Goal: Information Seeking & Learning: Learn about a topic

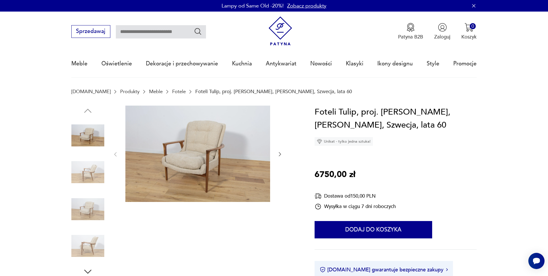
click at [283, 153] on div at bounding box center [184, 190] width 227 height 171
click at [275, 152] on div at bounding box center [197, 154] width 170 height 98
click at [87, 168] on img at bounding box center [87, 171] width 33 height 33
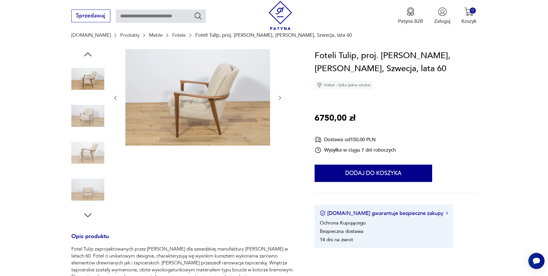
scroll to position [58, 0]
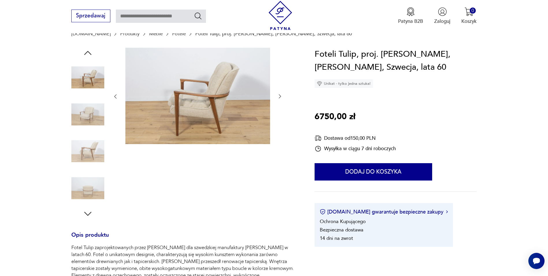
click at [96, 154] on img at bounding box center [87, 151] width 33 height 33
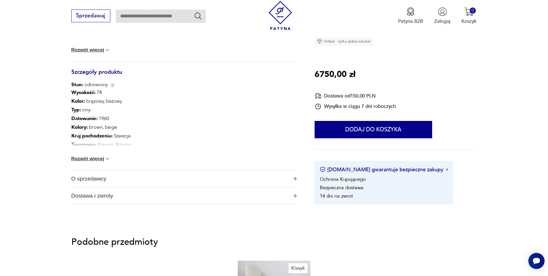
scroll to position [318, 0]
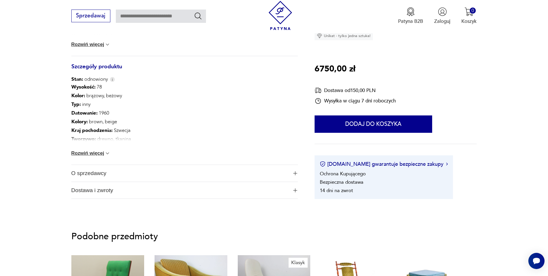
click at [94, 155] on button "Rozwiń więcej" at bounding box center [90, 153] width 39 height 6
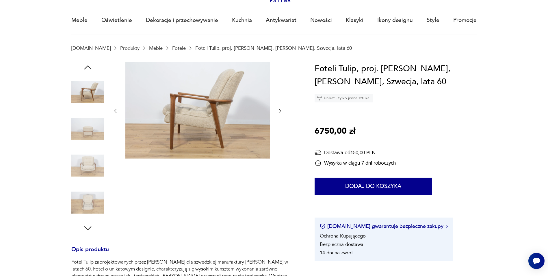
scroll to position [0, 0]
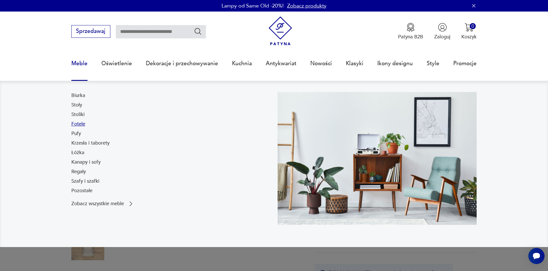
click at [78, 123] on link "Fotele" at bounding box center [78, 124] width 14 height 7
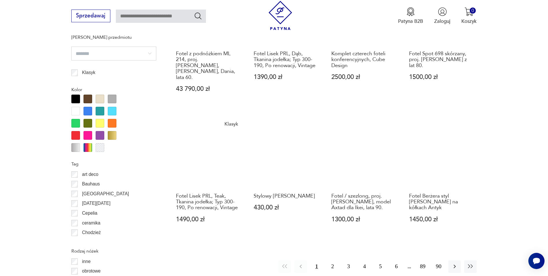
scroll to position [626, 0]
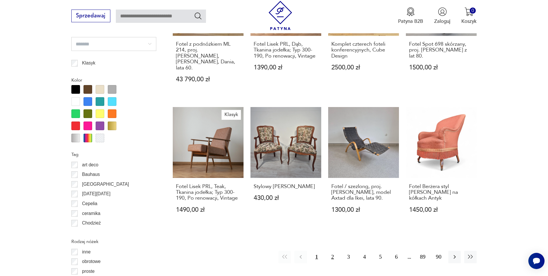
click at [332, 251] on button "2" at bounding box center [333, 257] width 12 height 12
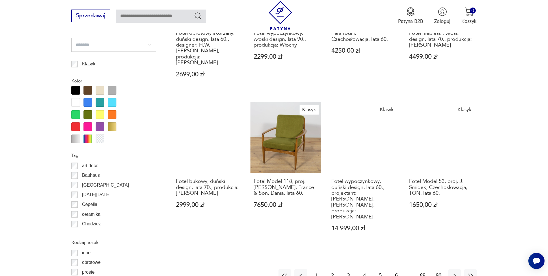
scroll to position [655, 0]
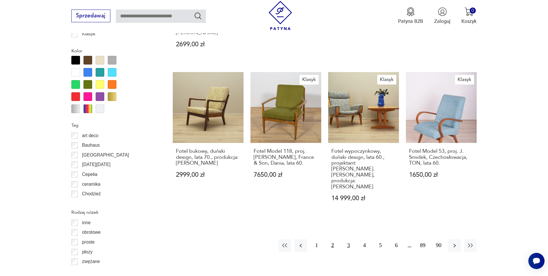
click at [350, 239] on button "3" at bounding box center [348, 245] width 12 height 12
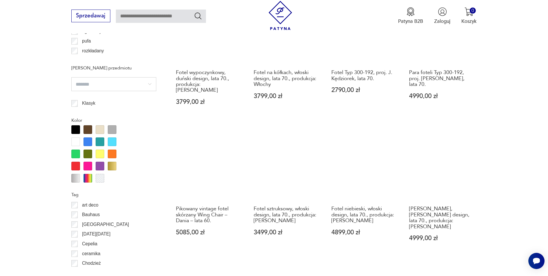
scroll to position [597, 0]
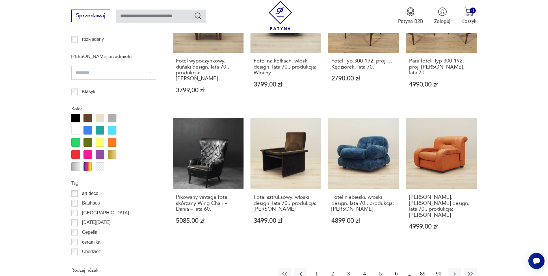
click at [363, 267] on button "4" at bounding box center [364, 273] width 12 height 12
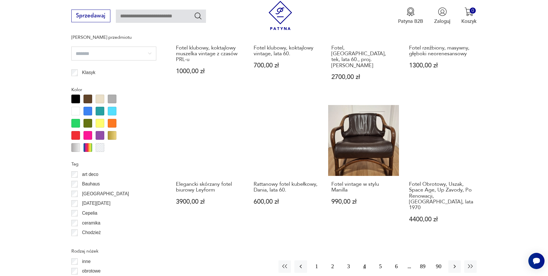
scroll to position [626, 0]
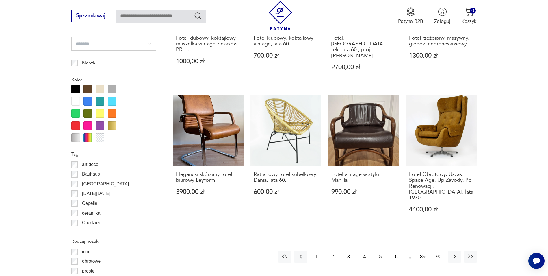
click at [382, 250] on button "5" at bounding box center [380, 256] width 12 height 12
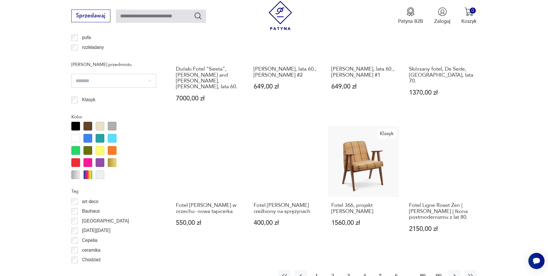
scroll to position [597, 0]
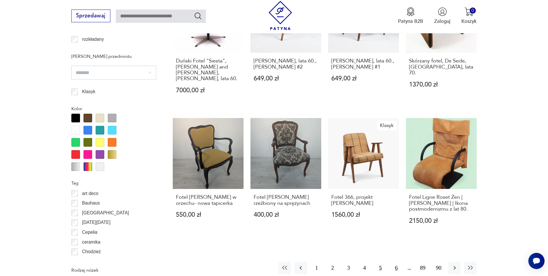
click at [397, 262] on button "6" at bounding box center [396, 268] width 12 height 12
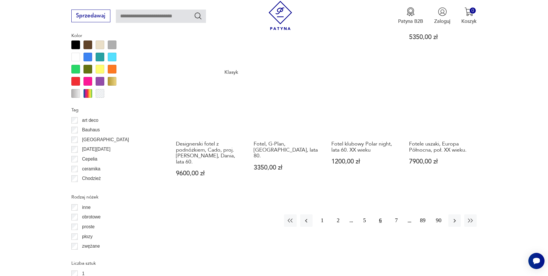
scroll to position [684, 0]
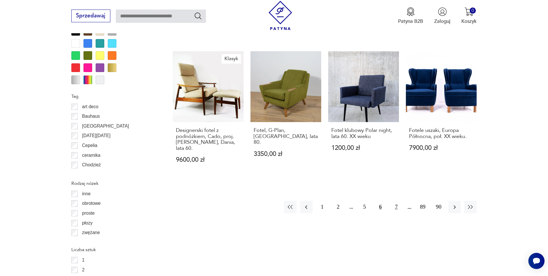
click at [399, 201] on button "7" at bounding box center [396, 207] width 12 height 12
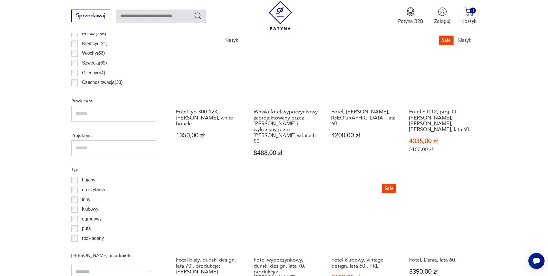
scroll to position [424, 0]
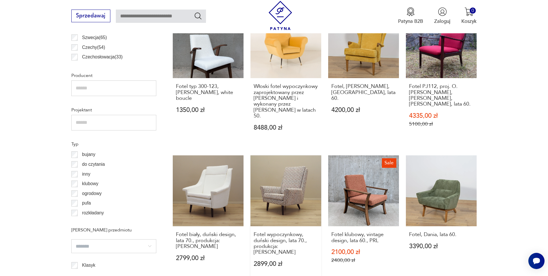
click at [291, 177] on link "Fotel wypoczynkowy, duński design, lata 70., produkcja: [PERSON_NAME] 2899,00 zł" at bounding box center [286, 217] width 71 height 125
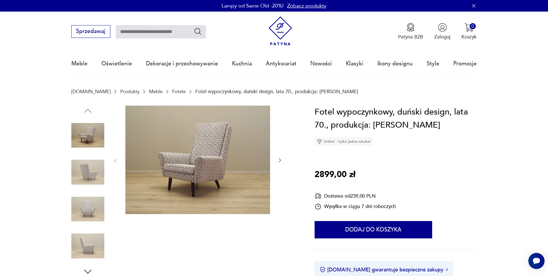
click at [207, 160] on img at bounding box center [197, 159] width 145 height 109
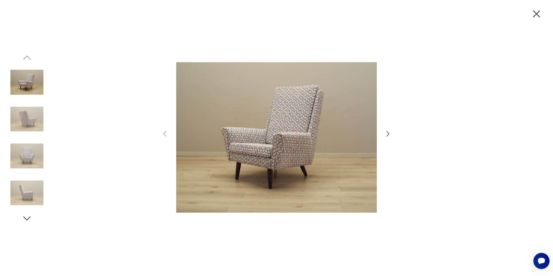
click at [386, 134] on icon "button" at bounding box center [387, 133] width 8 height 8
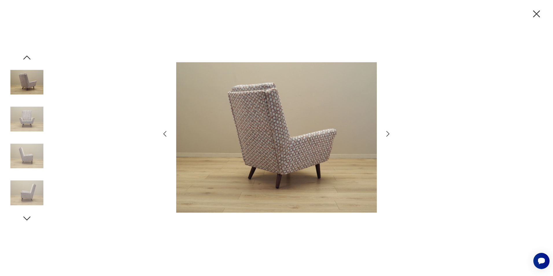
click at [386, 134] on icon "button" at bounding box center [387, 133] width 8 height 8
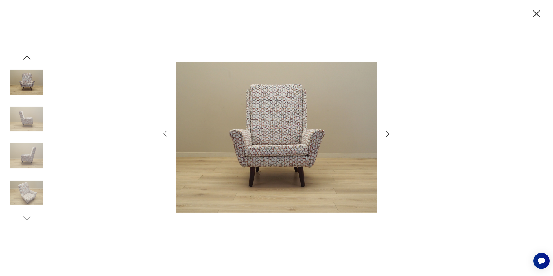
click at [386, 134] on icon "button" at bounding box center [387, 133] width 8 height 8
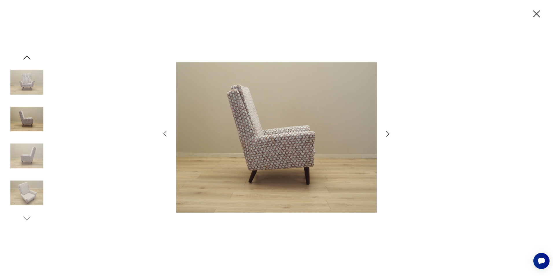
click at [386, 134] on icon "button" at bounding box center [387, 133] width 8 height 8
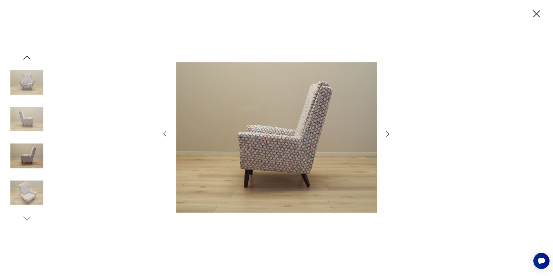
click at [386, 134] on icon "button" at bounding box center [387, 133] width 8 height 8
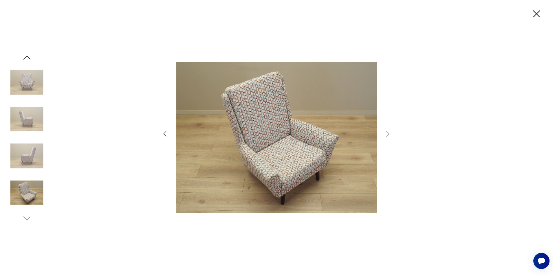
click at [537, 15] on icon "button" at bounding box center [536, 13] width 7 height 7
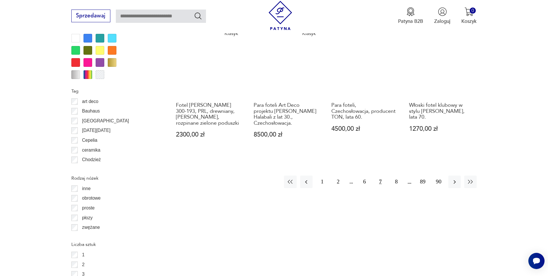
scroll to position [689, 0]
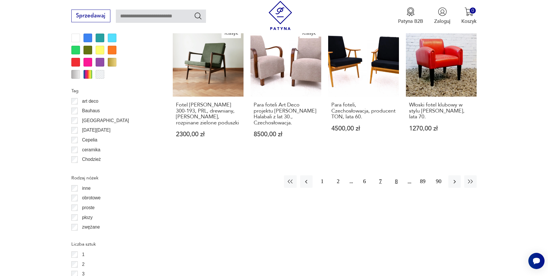
click at [397, 175] on button "8" at bounding box center [396, 181] width 12 height 12
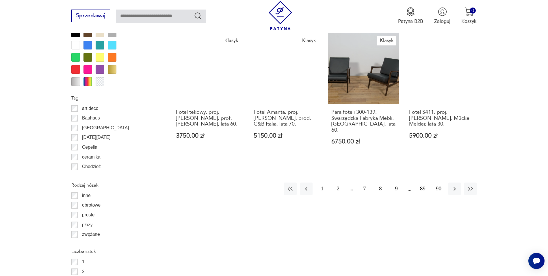
scroll to position [684, 0]
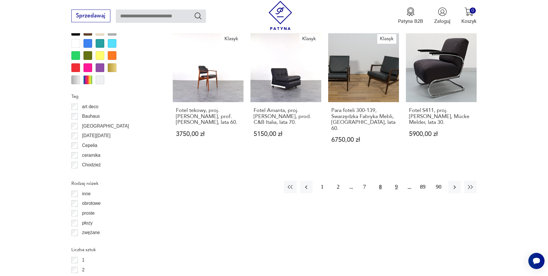
click at [398, 181] on button "9" at bounding box center [396, 187] width 12 height 12
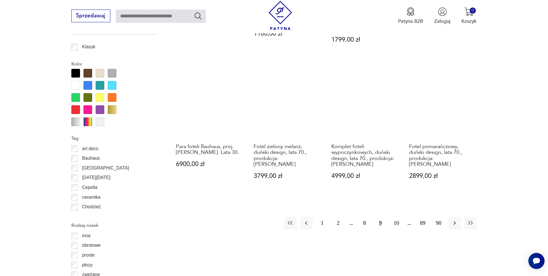
scroll to position [655, 0]
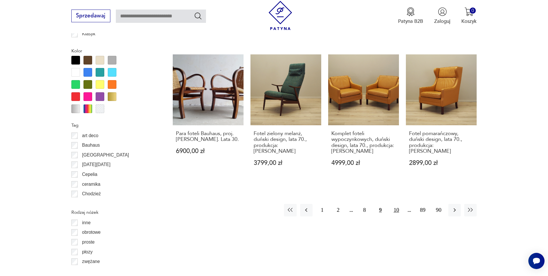
click at [399, 204] on button "10" at bounding box center [396, 210] width 12 height 12
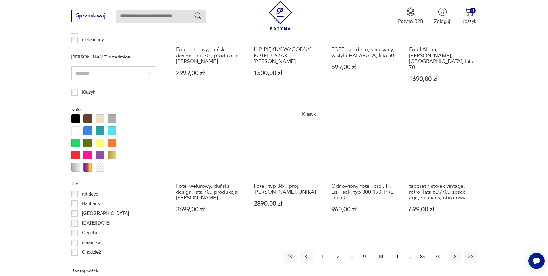
scroll to position [597, 0]
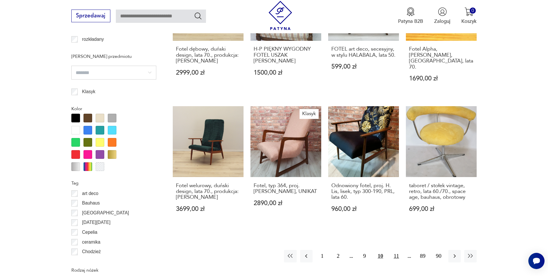
click at [398, 250] on button "11" at bounding box center [396, 256] width 12 height 12
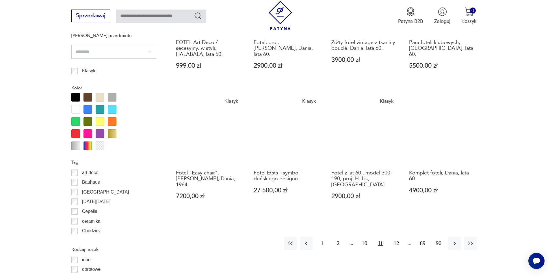
scroll to position [626, 0]
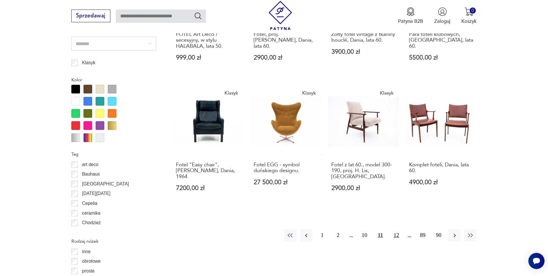
click at [394, 229] on button "12" at bounding box center [396, 235] width 12 height 12
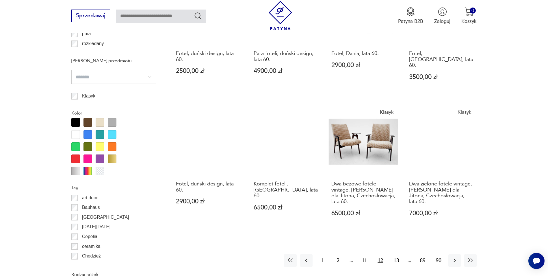
scroll to position [626, 0]
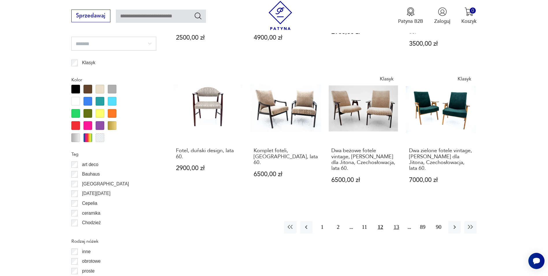
click at [396, 221] on button "13" at bounding box center [396, 227] width 12 height 12
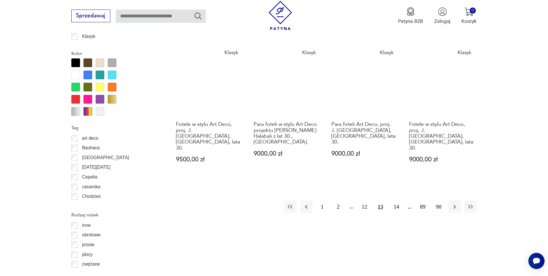
scroll to position [655, 0]
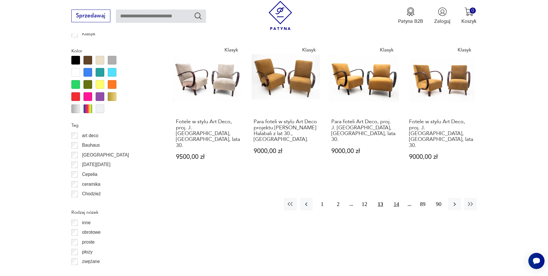
click at [394, 198] on button "14" at bounding box center [396, 204] width 12 height 12
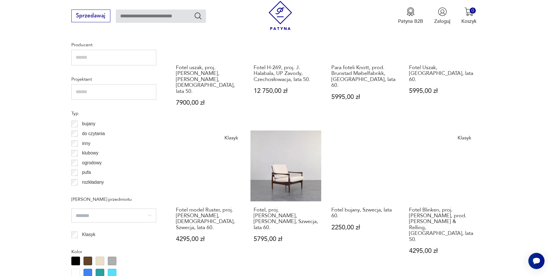
scroll to position [453, 0]
